Goal: Transaction & Acquisition: Purchase product/service

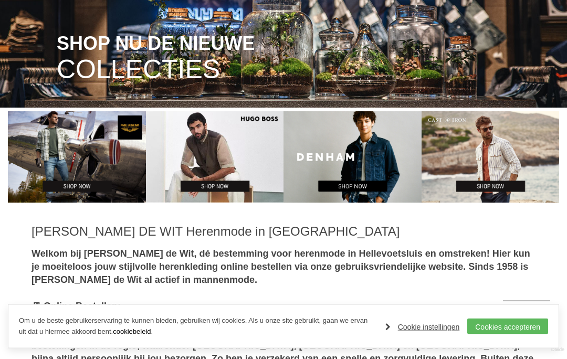
scroll to position [163, 0]
click at [510, 335] on link "Cookies accepteren" at bounding box center [507, 327] width 81 height 16
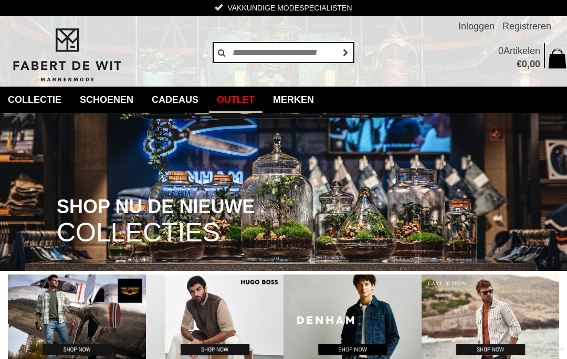
click at [248, 109] on link "Outlet" at bounding box center [236, 100] width 54 height 26
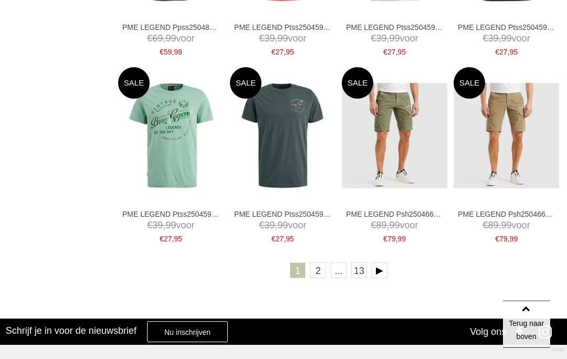
scroll to position [1624, 0]
click at [386, 270] on link at bounding box center [380, 271] width 16 height 16
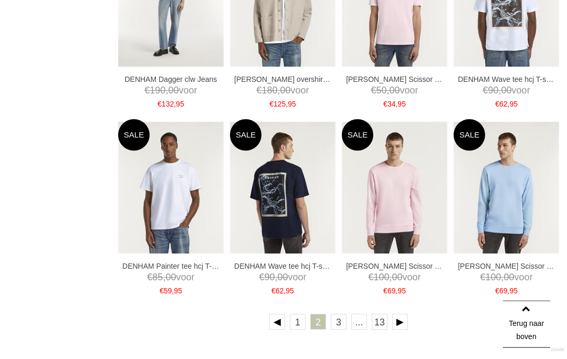
scroll to position [1557, 0]
click at [406, 318] on link at bounding box center [400, 322] width 16 height 16
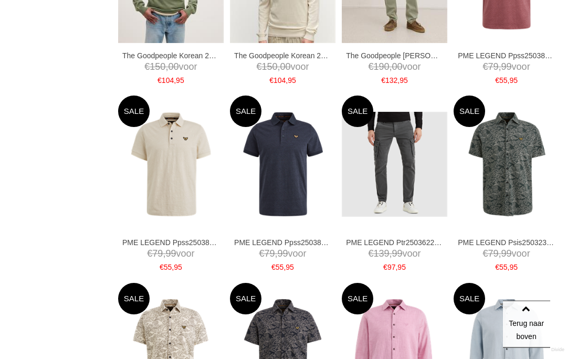
scroll to position [1206, 0]
click at [0, 0] on link "XL" at bounding box center [0, 0] width 0 height 0
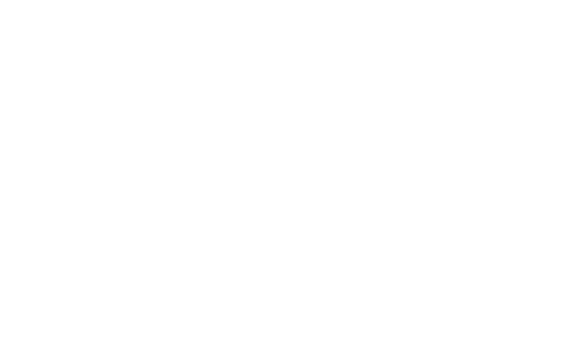
scroll to position [1603, 0]
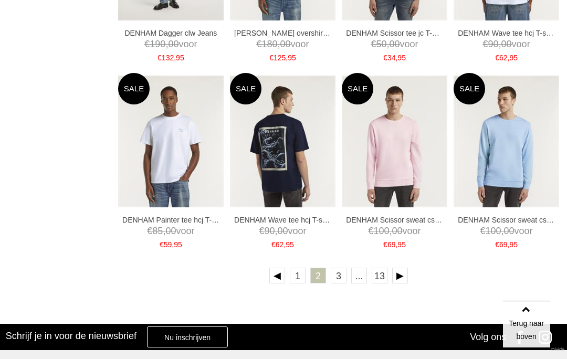
click at [405, 278] on link at bounding box center [400, 276] width 16 height 16
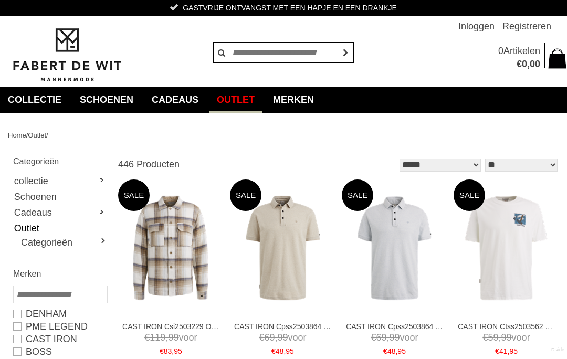
click at [105, 179] on link "collectie" at bounding box center [59, 181] width 93 height 16
type input "***"
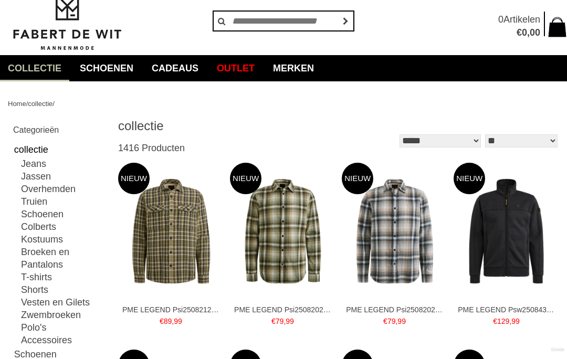
scroll to position [32, 0]
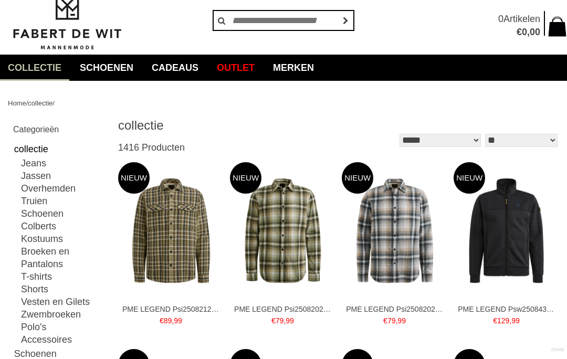
click at [45, 326] on link "Polo's" at bounding box center [64, 327] width 86 height 13
type input "**"
type input "***"
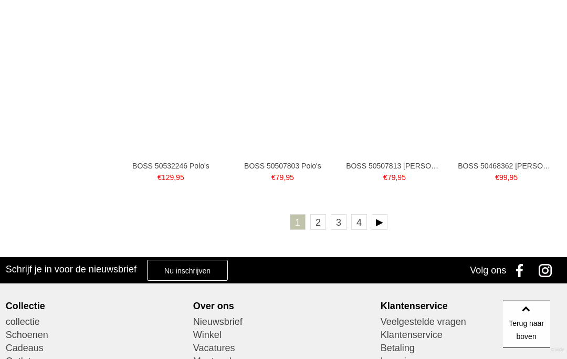
scroll to position [1673, 0]
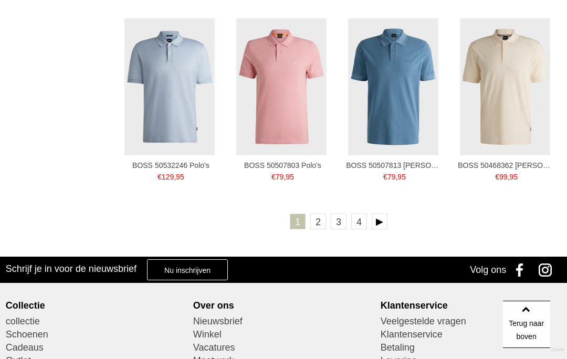
click at [384, 219] on link at bounding box center [380, 222] width 16 height 16
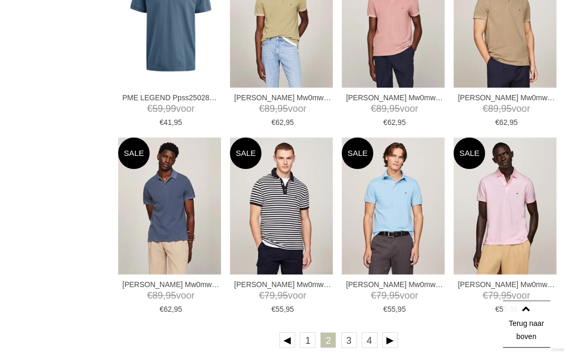
scroll to position [1539, 0]
click at [396, 215] on img at bounding box center [393, 206] width 103 height 137
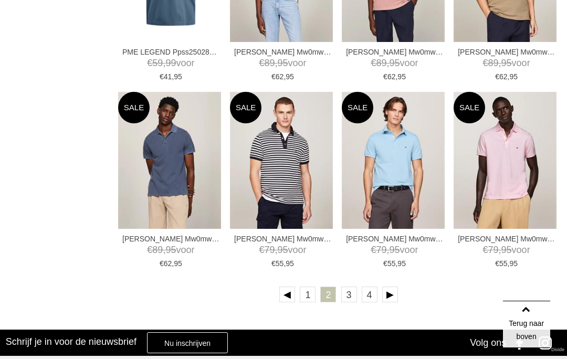
click at [396, 290] on link at bounding box center [390, 295] width 16 height 16
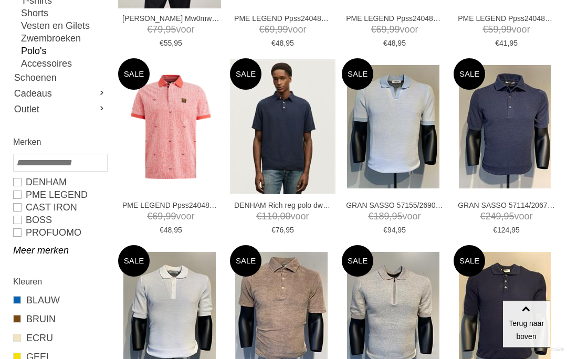
scroll to position [308, 0]
click at [408, 168] on img at bounding box center [393, 126] width 92 height 123
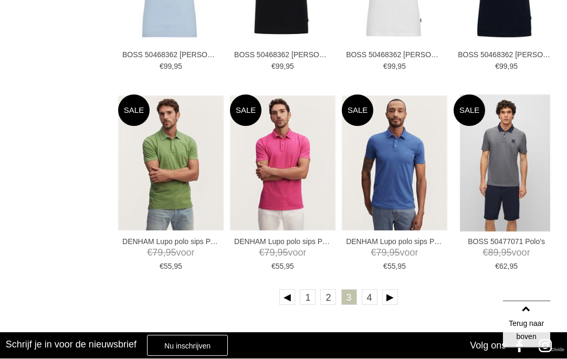
scroll to position [1582, 0]
click at [395, 294] on link at bounding box center [390, 297] width 16 height 16
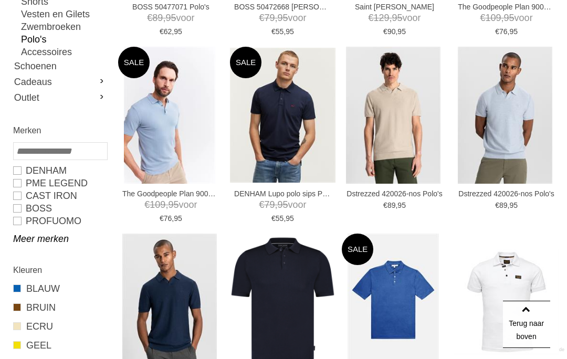
scroll to position [319, 0]
